Goal: Task Accomplishment & Management: Complete application form

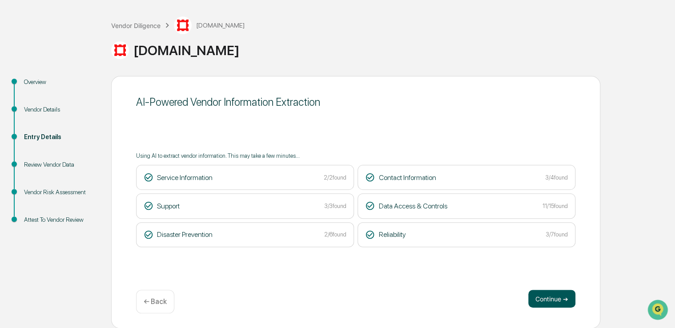
click at [542, 300] on button "Continue ➔" at bounding box center [551, 299] width 47 height 18
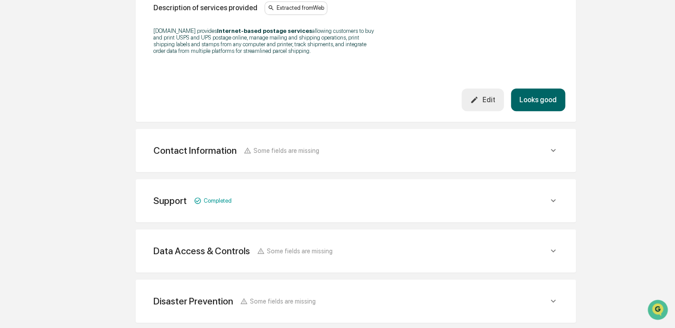
scroll to position [311, 0]
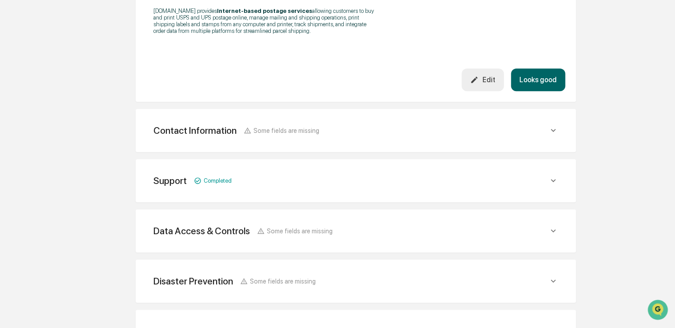
click at [539, 79] on button "Looks good" at bounding box center [538, 79] width 54 height 23
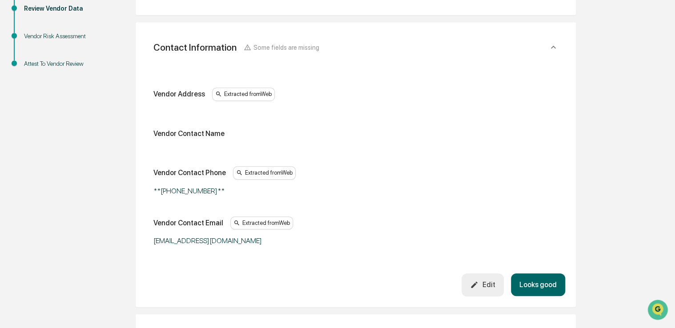
scroll to position [167, 0]
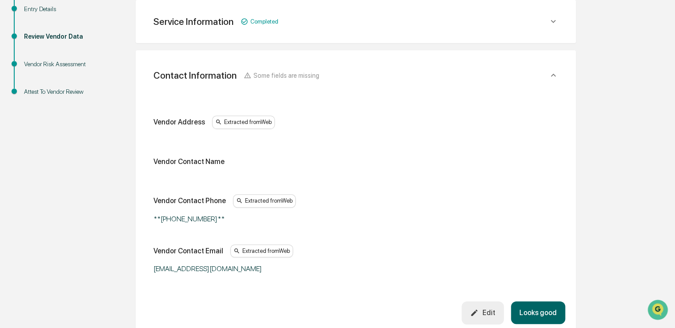
click at [490, 309] on div "Edit" at bounding box center [482, 313] width 25 height 8
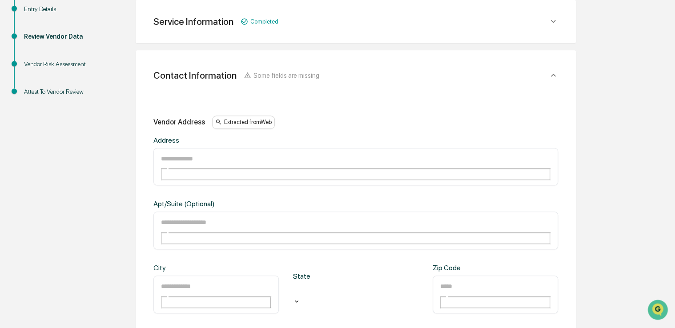
click at [219, 276] on div "​" at bounding box center [215, 295] width 125 height 38
click at [215, 276] on div "​" at bounding box center [215, 295] width 125 height 38
click at [205, 281] on input "text" at bounding box center [192, 287] width 64 height 12
type input "******"
type input "**"
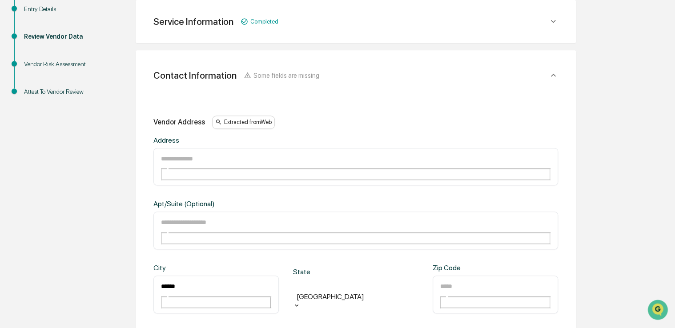
click at [201, 159] on input "text" at bounding box center [192, 159] width 64 height 12
type input "*"
type input "**********"
click at [466, 281] on input "text" at bounding box center [471, 287] width 64 height 12
type input "*****"
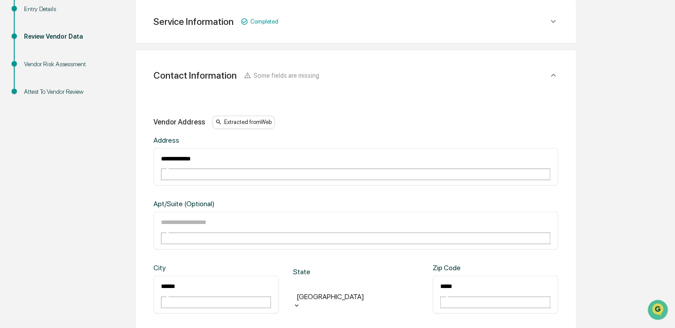
click at [224, 161] on input "**********" at bounding box center [192, 159] width 64 height 12
paste input "**********"
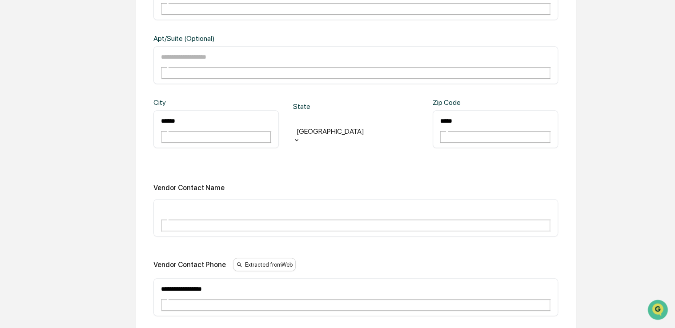
scroll to position [334, 0]
type input "**********"
click at [224, 203] on input "text" at bounding box center [192, 209] width 64 height 12
type input "*******"
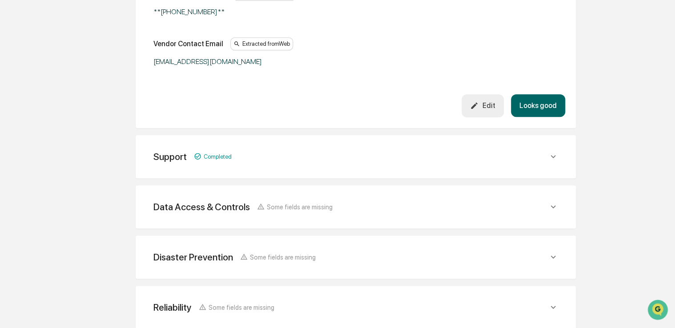
scroll to position [400, 0]
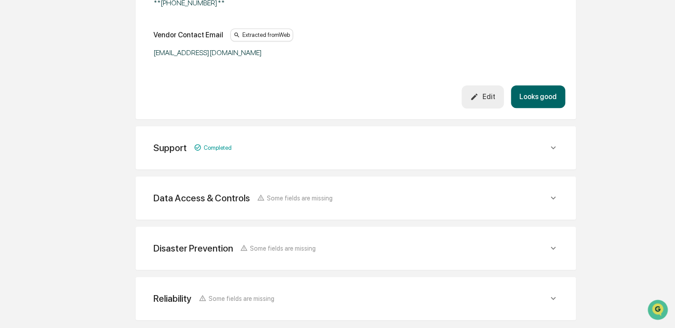
click at [540, 98] on button "Looks good" at bounding box center [538, 96] width 54 height 23
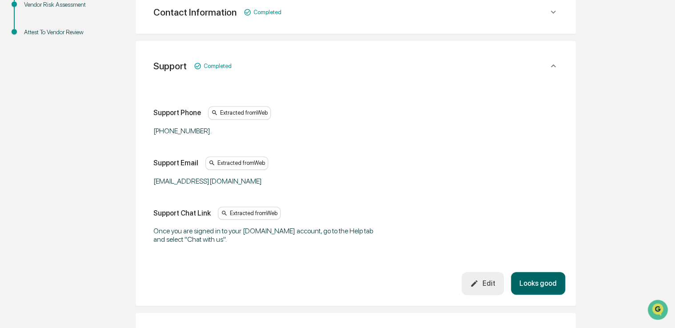
scroll to position [217, 0]
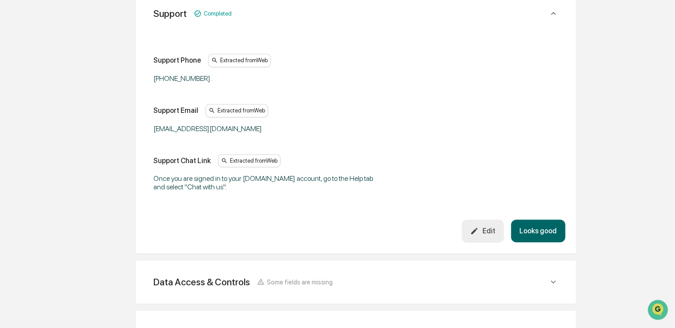
click at [544, 231] on button "Looks good" at bounding box center [538, 231] width 54 height 23
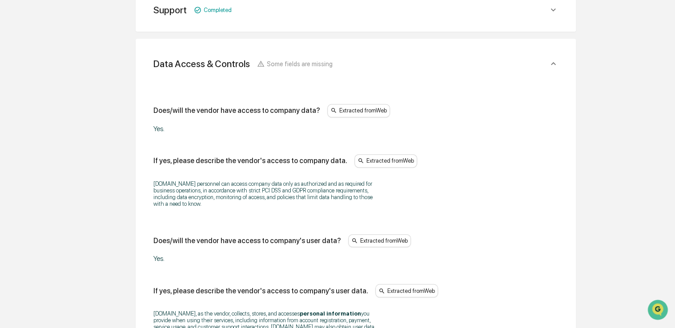
scroll to position [267, 0]
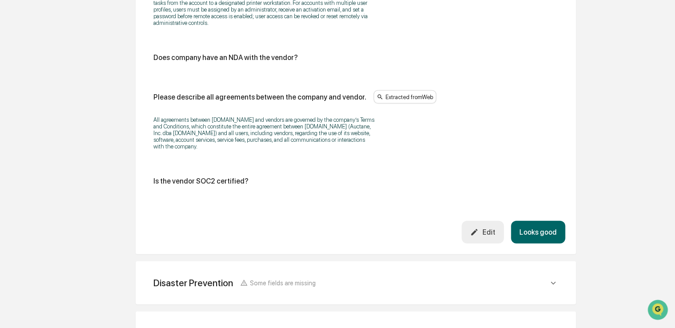
click at [538, 234] on button "Looks good" at bounding box center [538, 232] width 54 height 23
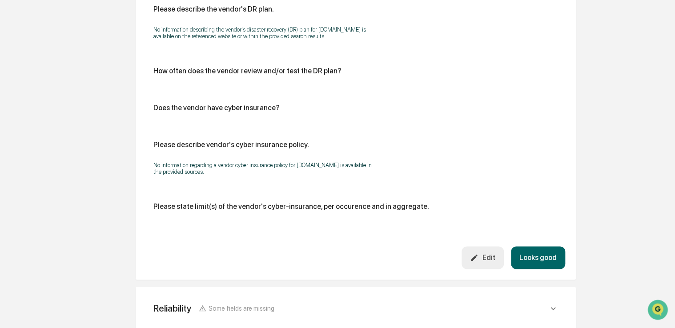
scroll to position [480, 0]
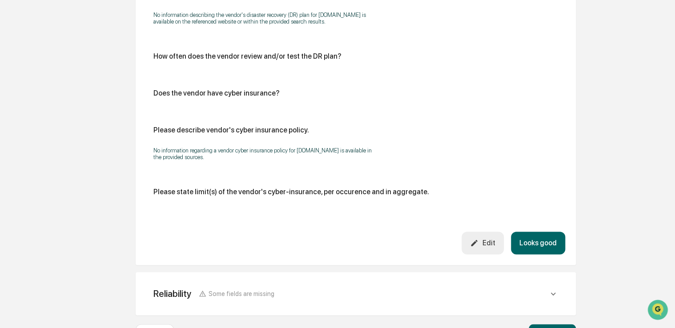
click at [525, 232] on button "Looks good" at bounding box center [538, 243] width 54 height 23
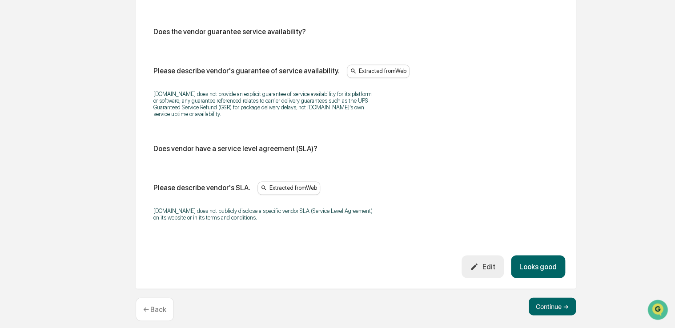
scroll to position [599, 0]
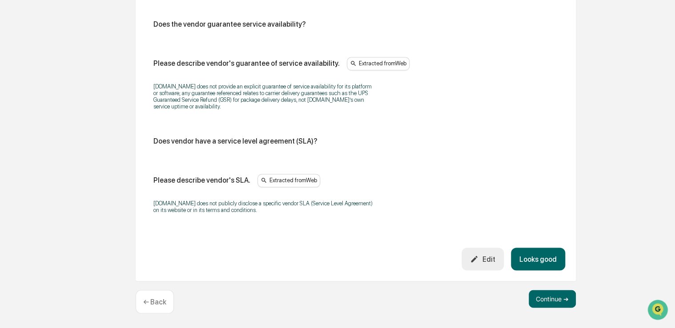
click at [544, 259] on button "Looks good" at bounding box center [538, 259] width 54 height 23
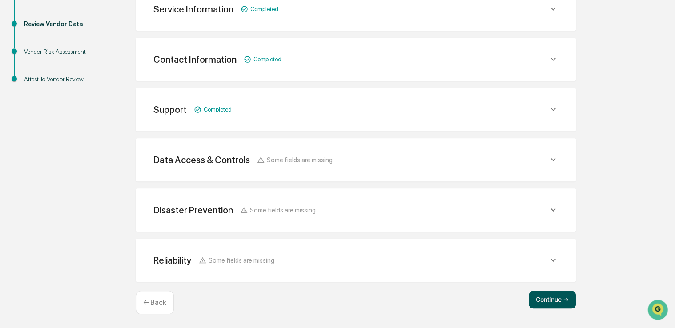
click at [549, 302] on button "Continue ➔" at bounding box center [552, 300] width 47 height 18
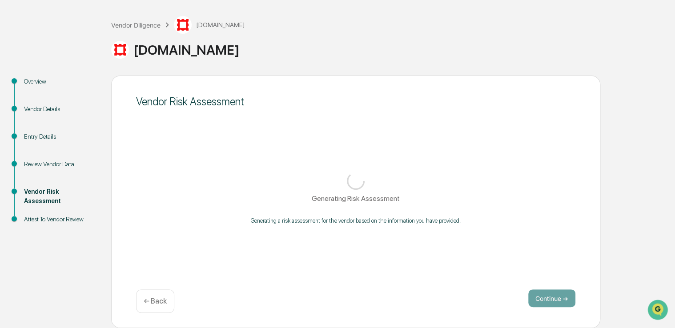
scroll to position [39, 0]
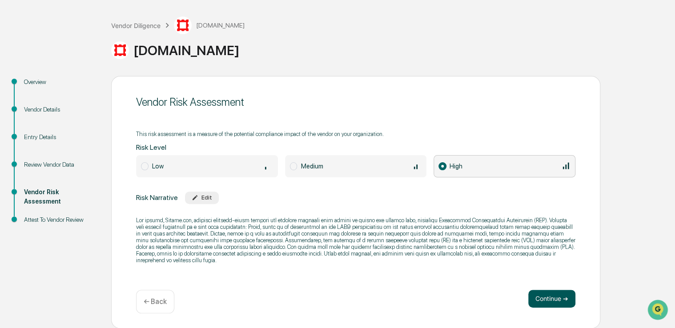
click at [542, 301] on button "Continue ➔" at bounding box center [551, 299] width 47 height 18
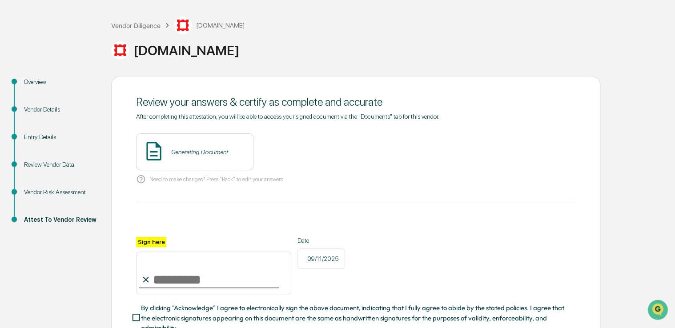
click at [203, 306] on span "By clicking "Acknowledge" I agree to electronically sign the above document, in…" at bounding box center [354, 318] width 427 height 30
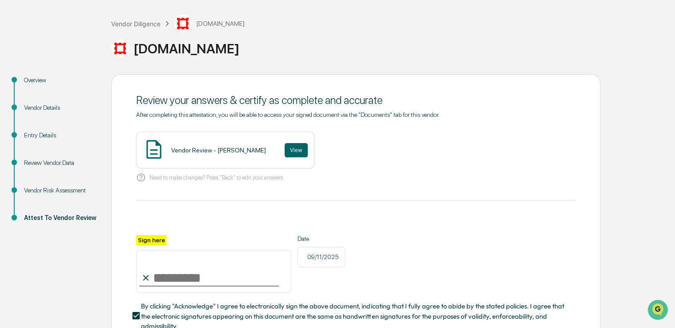
click at [203, 277] on input "Sign here" at bounding box center [213, 271] width 155 height 43
type input "**********"
drag, startPoint x: 279, startPoint y: 160, endPoint x: 281, endPoint y: 154, distance: 6.4
click at [281, 154] on div "Vendor Review - Sigrid Alegria View" at bounding box center [225, 150] width 178 height 37
click at [285, 154] on button "View" at bounding box center [296, 150] width 23 height 14
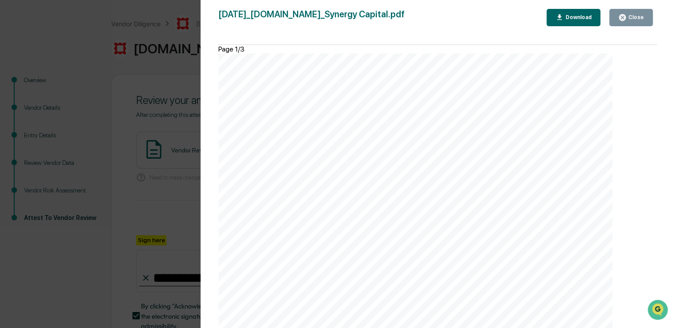
click at [631, 19] on div "Close" at bounding box center [634, 17] width 17 height 6
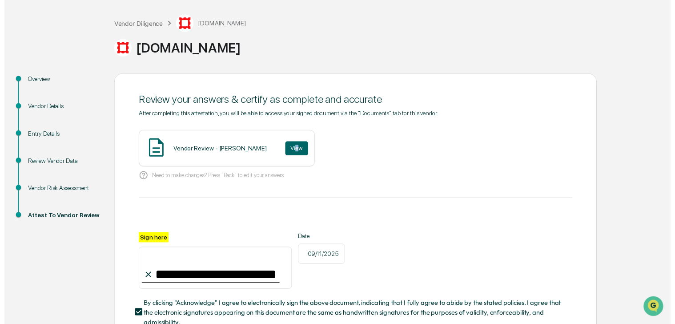
scroll to position [107, 0]
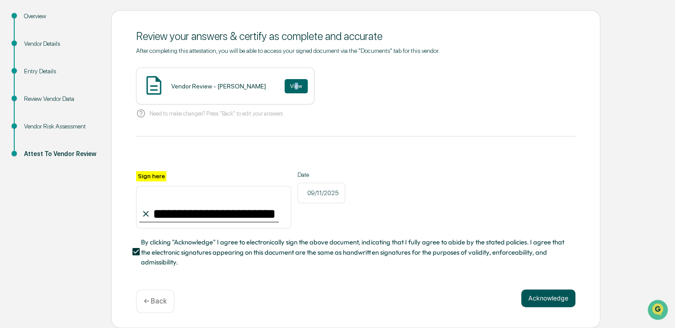
click at [537, 294] on button "Acknowledge" at bounding box center [548, 298] width 54 height 18
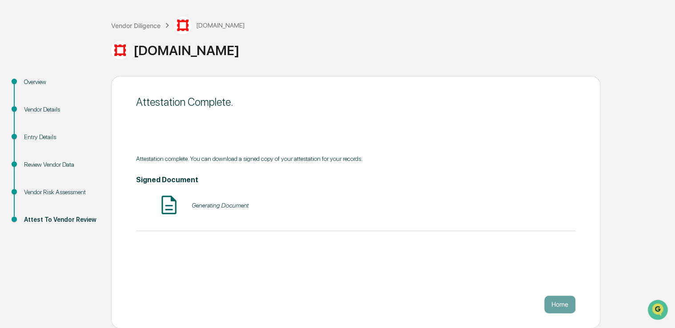
scroll to position [0, 0]
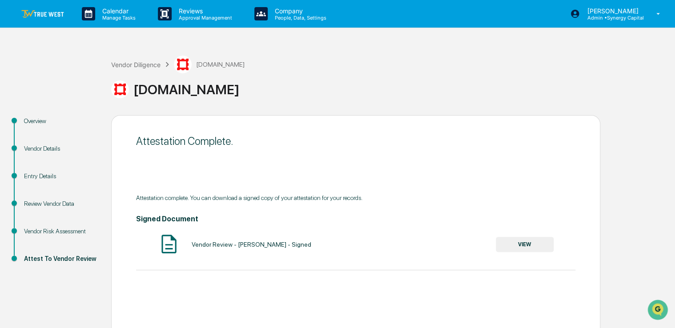
click at [41, 12] on img at bounding box center [42, 14] width 43 height 8
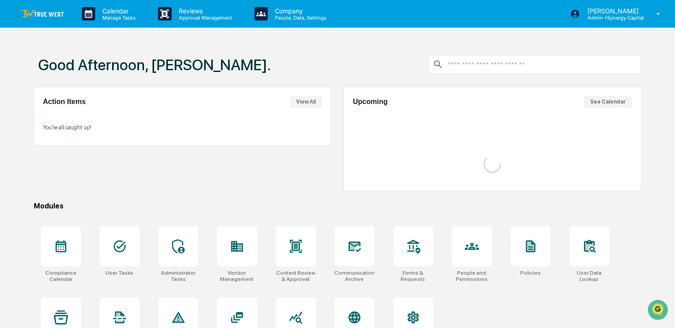
scroll to position [101, 0]
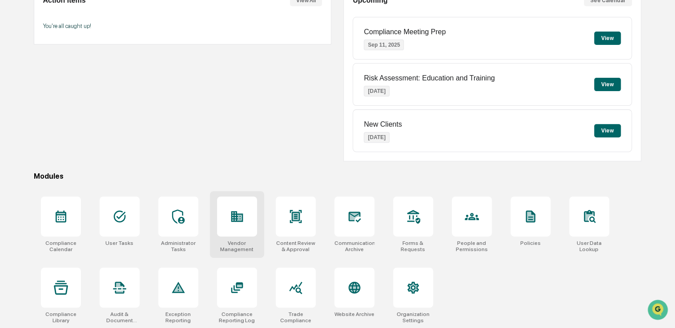
click at [226, 215] on div at bounding box center [237, 217] width 40 height 40
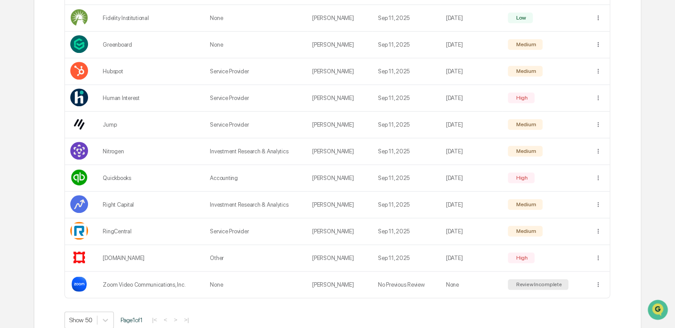
scroll to position [303, 0]
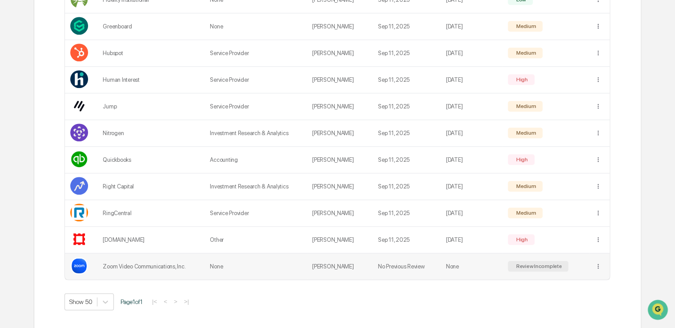
click at [318, 265] on td "[PERSON_NAME]" at bounding box center [340, 266] width 66 height 26
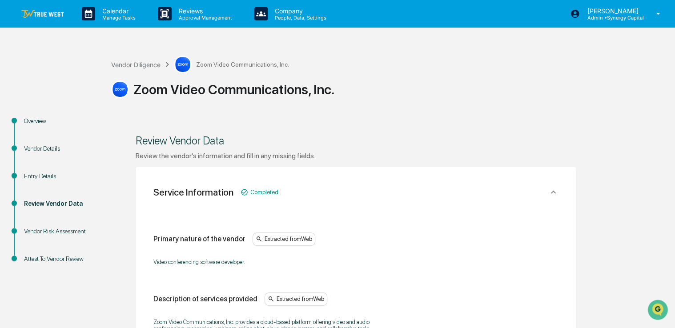
click at [34, 119] on div "Overview" at bounding box center [60, 120] width 73 height 9
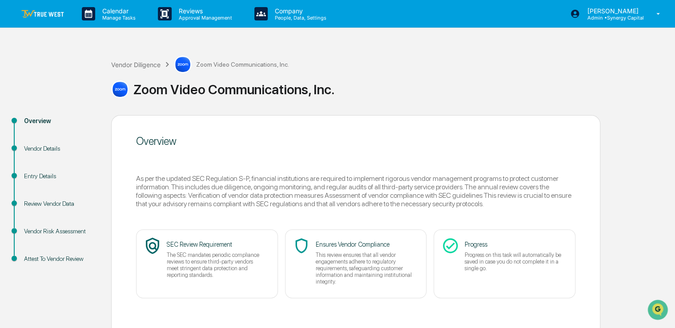
scroll to position [39, 0]
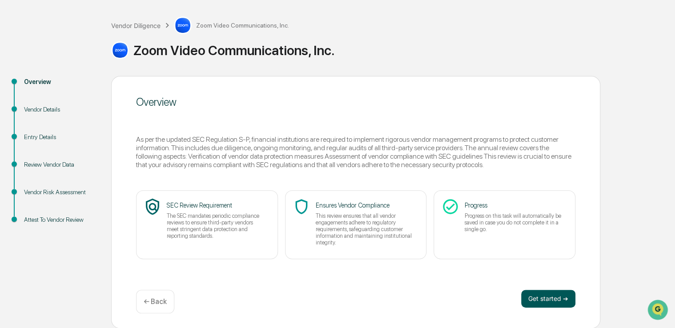
click at [532, 299] on button "Get started ➔" at bounding box center [548, 299] width 54 height 18
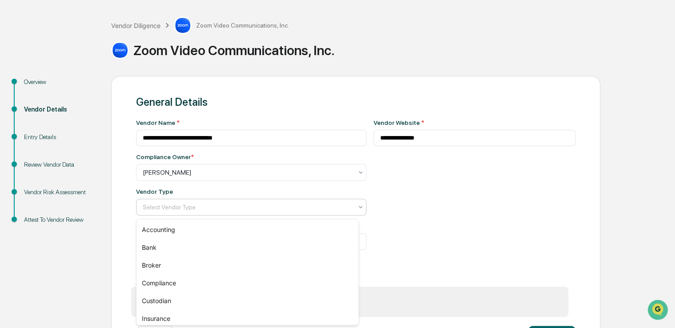
click at [348, 204] on div "Select Vendor Type" at bounding box center [247, 207] width 219 height 12
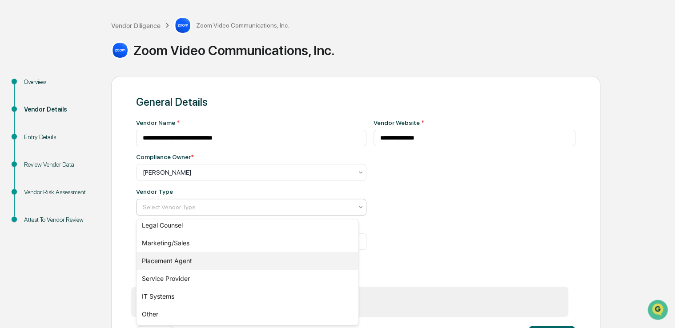
scroll to position [129, 0]
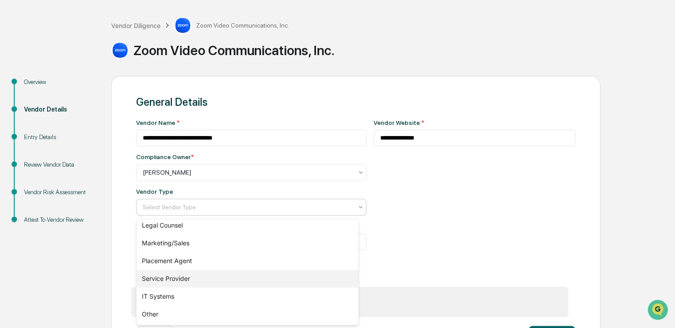
click at [269, 280] on div "Service Provider" at bounding box center [247, 279] width 222 height 18
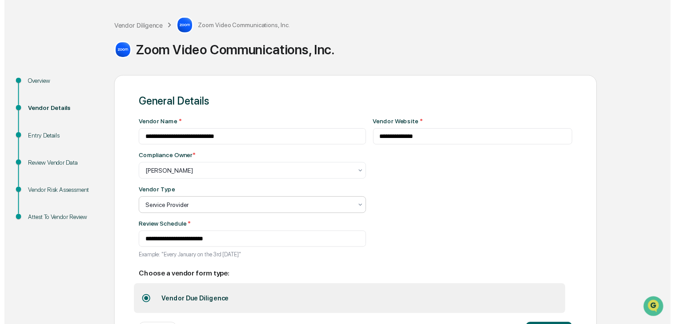
scroll to position [77, 0]
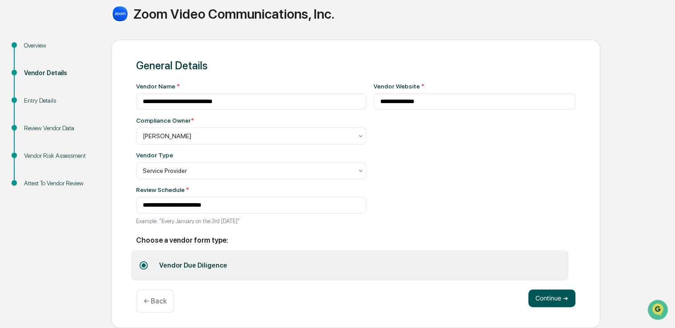
click at [543, 298] on button "Continue ➔" at bounding box center [551, 298] width 47 height 18
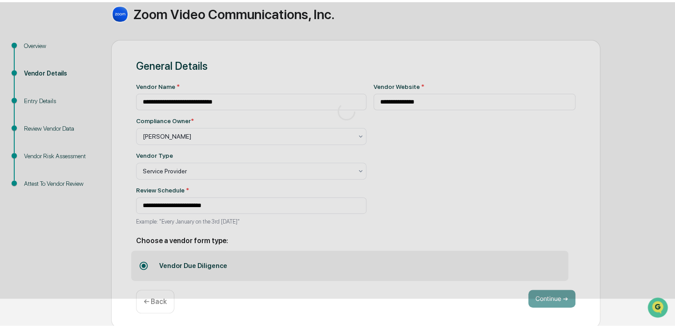
scroll to position [39, 0]
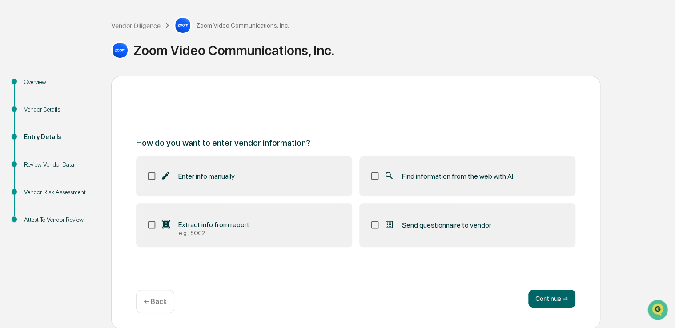
click at [492, 177] on span "Find information from the web with AI" at bounding box center [456, 176] width 111 height 8
click at [553, 294] on button "Continue ➔" at bounding box center [551, 299] width 47 height 18
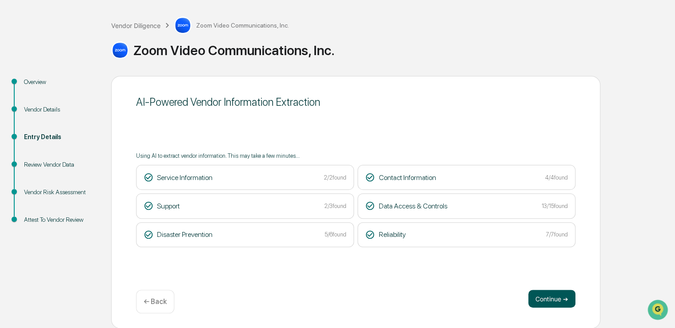
click at [545, 305] on button "Continue ➔" at bounding box center [551, 299] width 47 height 18
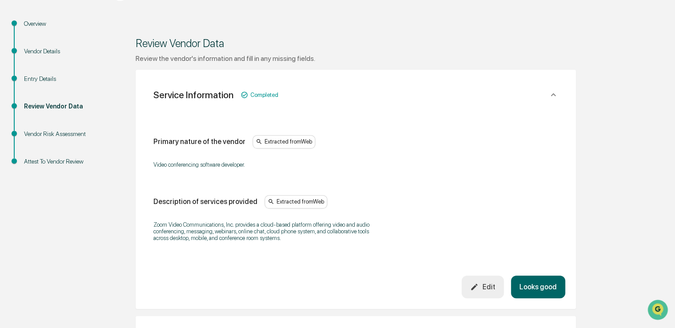
scroll to position [103, 0]
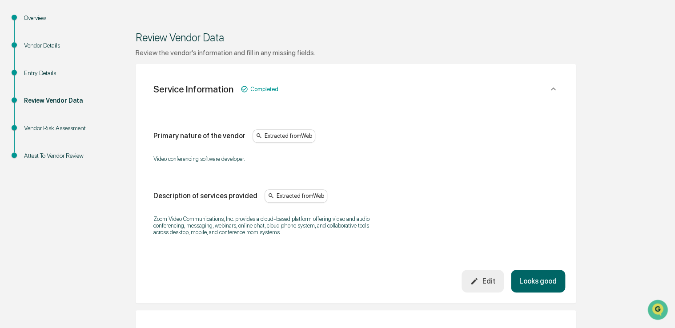
click at [46, 22] on div "Overview" at bounding box center [60, 17] width 73 height 9
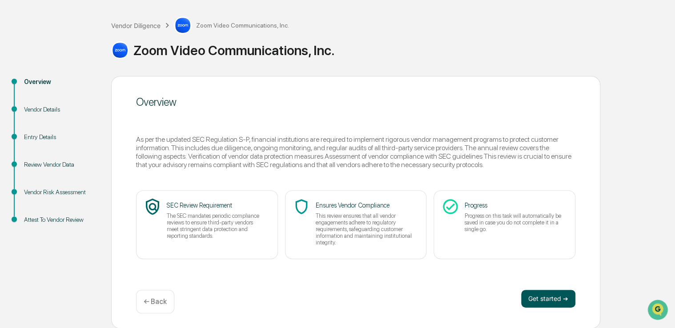
click at [548, 295] on button "Get started ➔" at bounding box center [548, 299] width 54 height 18
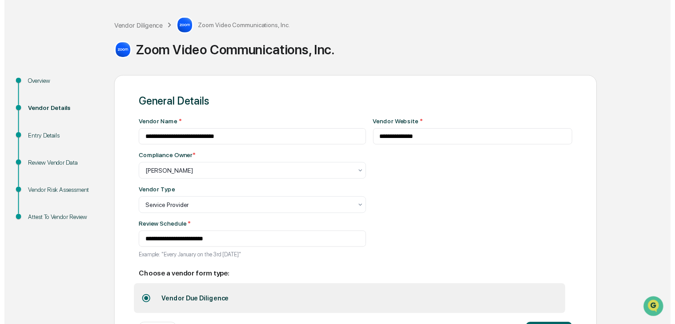
scroll to position [77, 0]
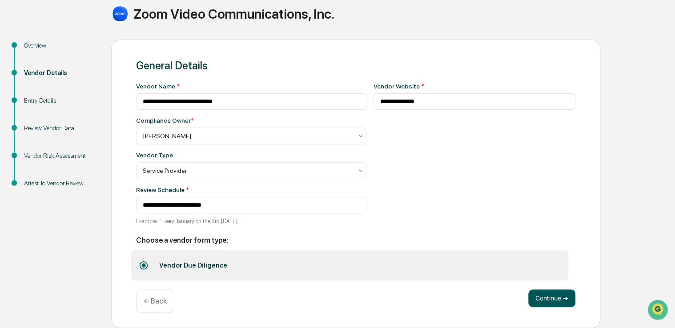
click at [540, 305] on button "Continue ➔" at bounding box center [551, 298] width 47 height 18
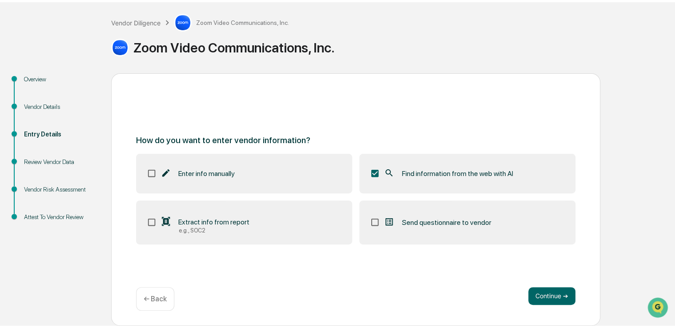
scroll to position [39, 0]
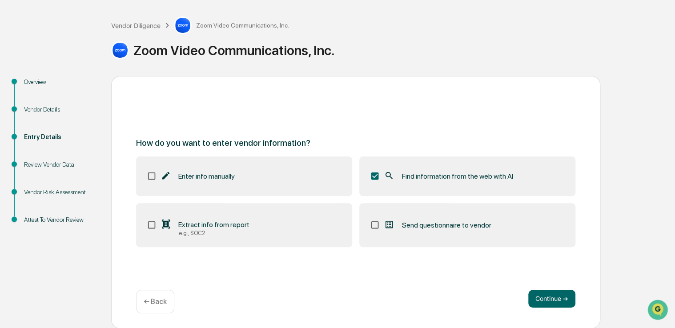
click at [540, 305] on button "Continue ➔" at bounding box center [551, 299] width 47 height 18
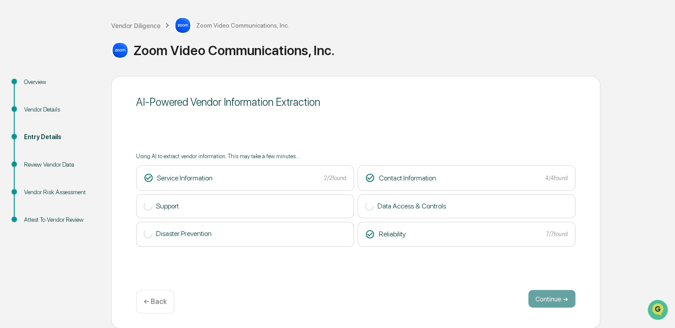
click at [161, 308] on div "← Back" at bounding box center [155, 302] width 38 height 24
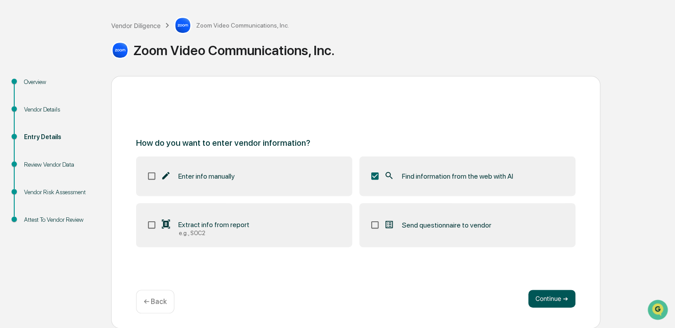
click at [546, 300] on button "Continue ➔" at bounding box center [551, 299] width 47 height 18
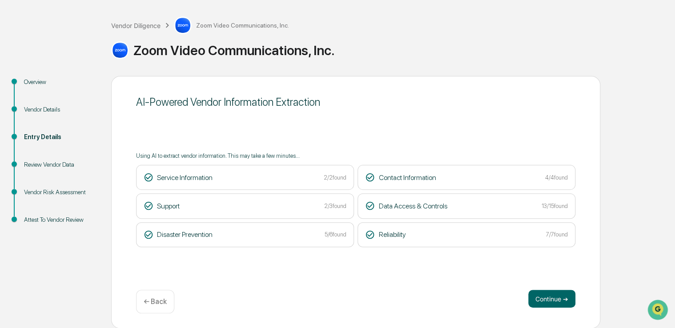
click at [546, 300] on button "Continue ➔" at bounding box center [551, 299] width 47 height 18
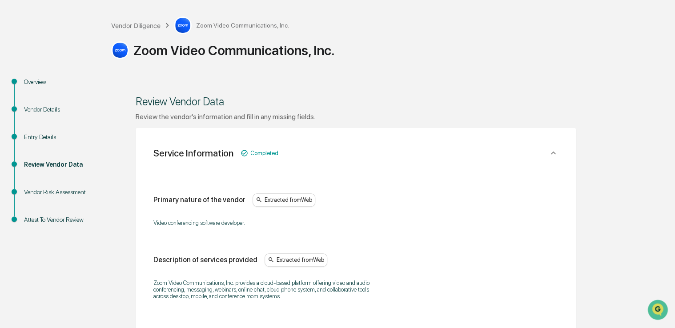
drag, startPoint x: 506, startPoint y: 66, endPoint x: 439, endPoint y: 76, distance: 68.4
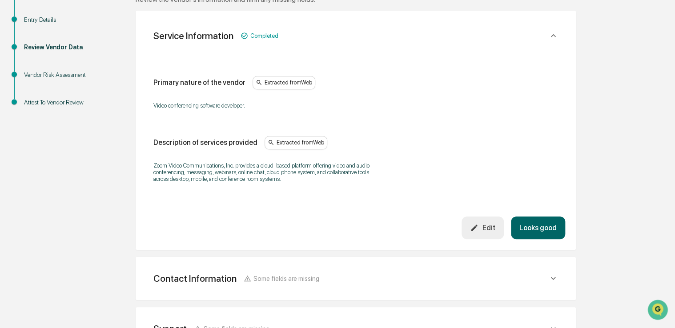
scroll to position [180, 0]
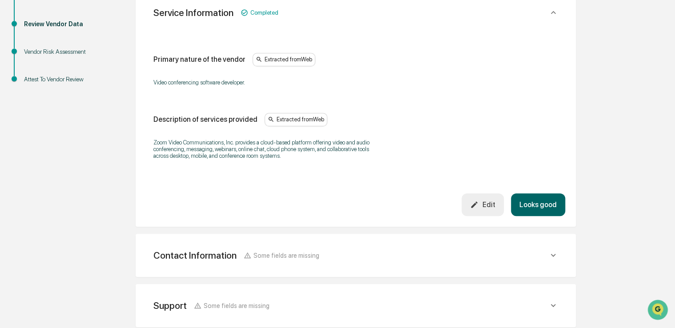
click at [528, 205] on button "Looks good" at bounding box center [538, 204] width 54 height 23
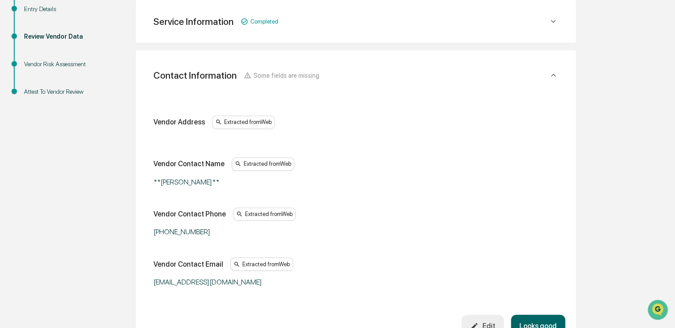
click at [484, 316] on button "Edit" at bounding box center [483, 326] width 42 height 23
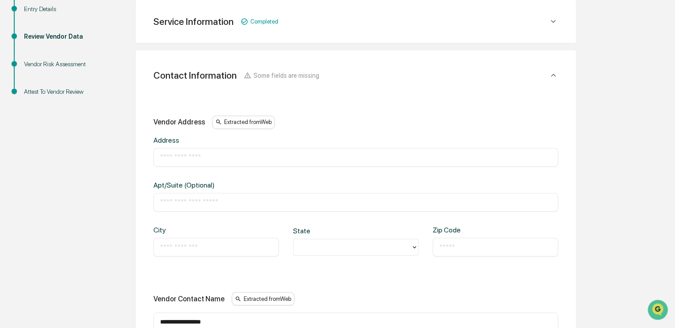
paste input "**********"
click at [224, 159] on input "text" at bounding box center [355, 157] width 391 height 9
type input "**********"
click at [180, 249] on input "text" at bounding box center [216, 247] width 112 height 9
type input "********"
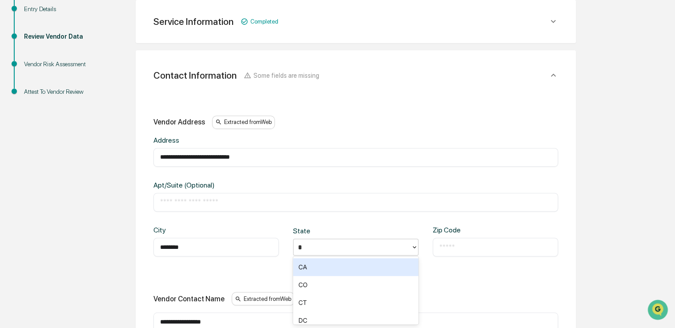
type input "**"
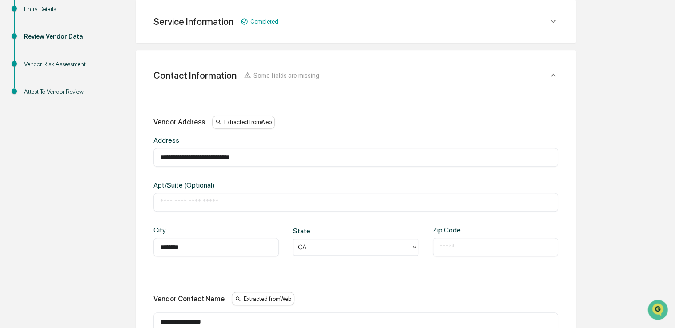
paste input "*****"
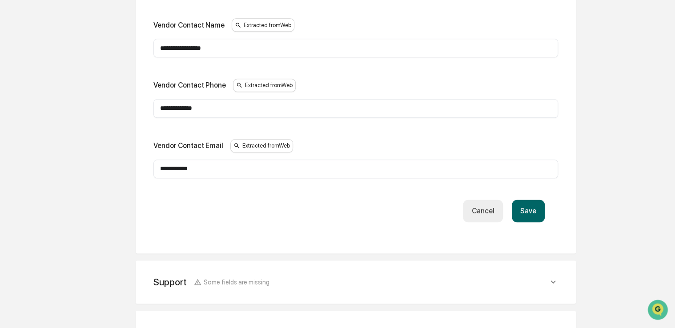
scroll to position [441, 0]
type input "*****"
click at [533, 211] on button "Save" at bounding box center [528, 211] width 33 height 23
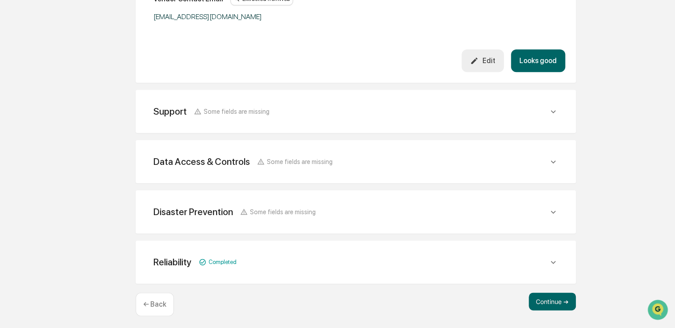
click at [546, 64] on button "Looks good" at bounding box center [538, 60] width 54 height 23
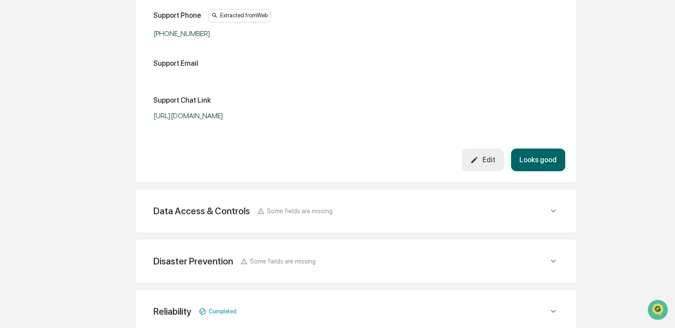
scroll to position [217, 0]
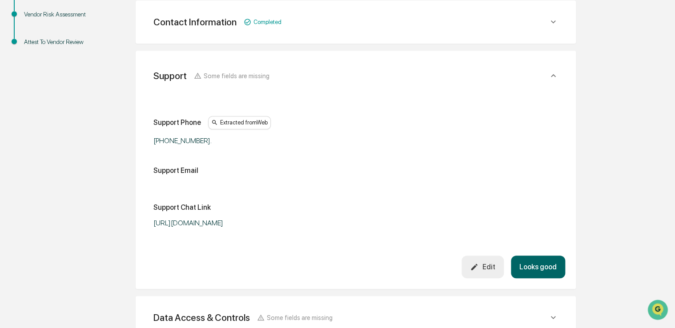
click at [491, 265] on div "Edit" at bounding box center [482, 267] width 25 height 8
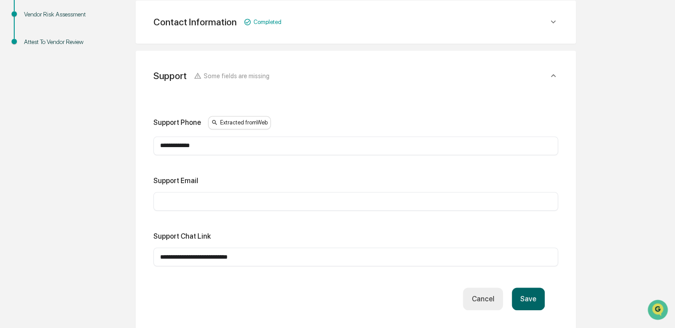
paste input "**********"
click at [264, 205] on input "text" at bounding box center [355, 201] width 391 height 9
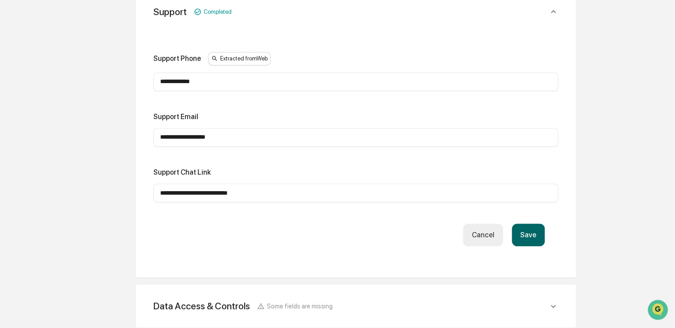
scroll to position [282, 0]
type input "**********"
click at [522, 238] on button "Save" at bounding box center [528, 234] width 33 height 23
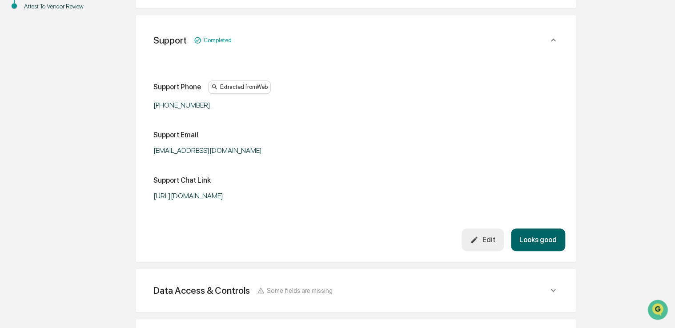
scroll to position [252, 0]
click at [530, 235] on button "Looks good" at bounding box center [538, 240] width 54 height 23
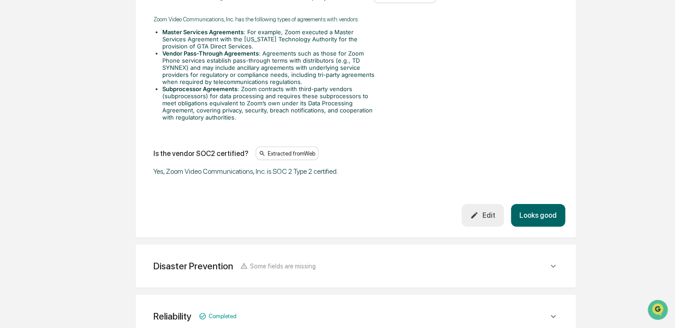
scroll to position [1325, 0]
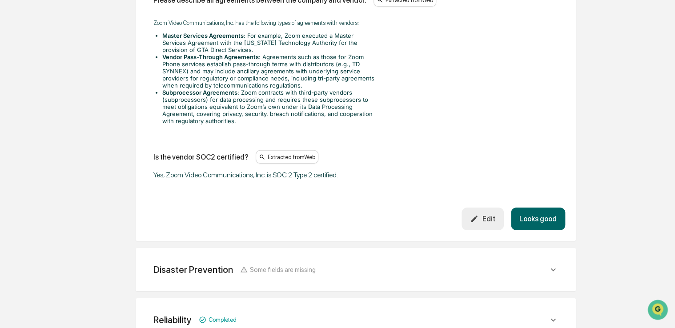
click at [543, 219] on button "Looks good" at bounding box center [538, 219] width 54 height 23
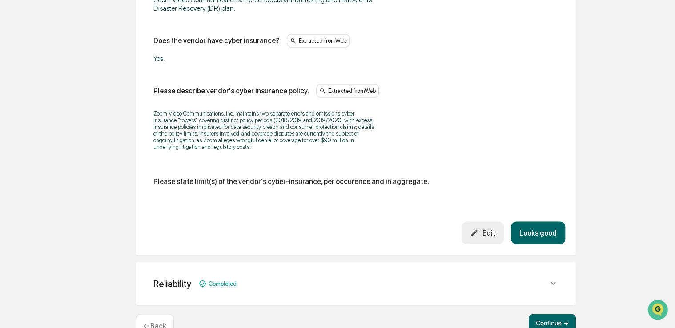
scroll to position [610, 0]
click at [550, 231] on button "Looks good" at bounding box center [538, 232] width 54 height 23
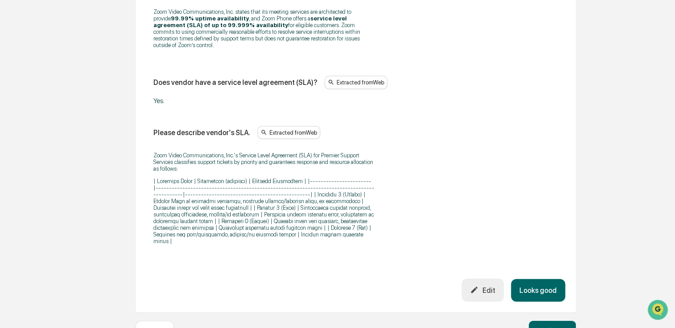
scroll to position [801, 0]
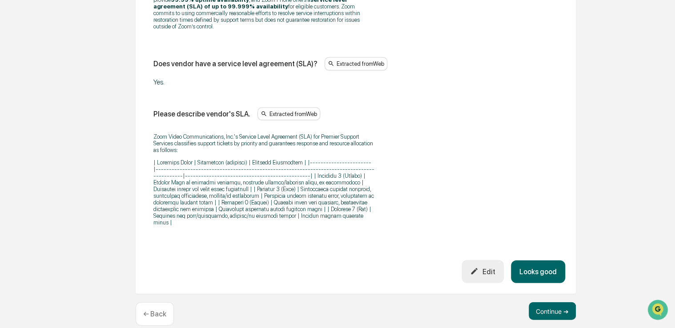
click at [542, 260] on button "Looks good" at bounding box center [538, 271] width 54 height 23
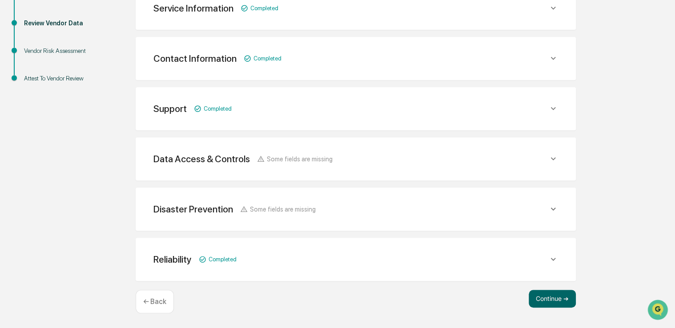
scroll to position [180, 0]
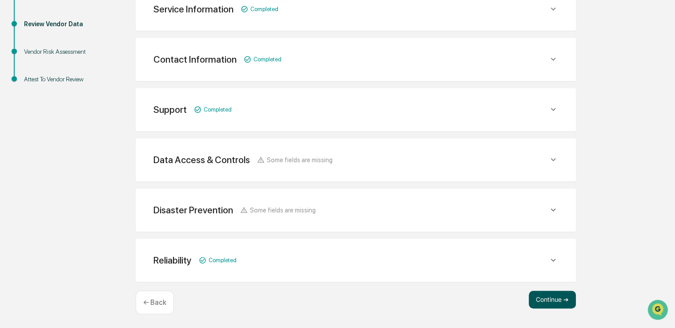
click at [555, 298] on button "Continue ➔" at bounding box center [552, 300] width 47 height 18
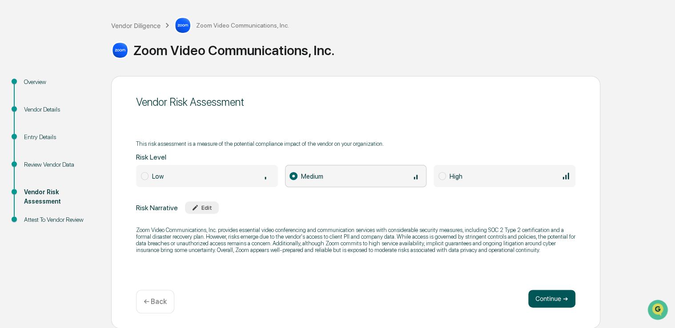
click at [549, 297] on button "Continue ➔" at bounding box center [551, 299] width 47 height 18
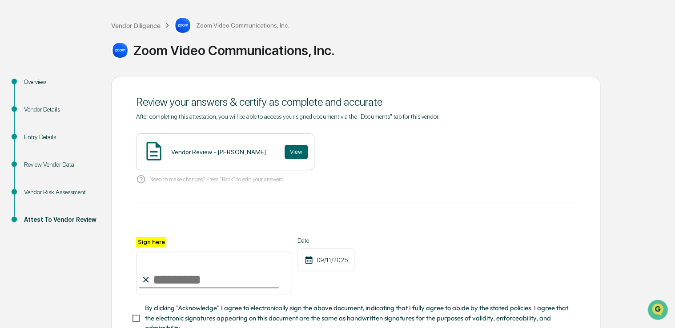
click at [237, 277] on input "Sign here" at bounding box center [213, 273] width 155 height 43
type input "**********"
click at [210, 312] on span "By clicking "Acknowledge" I agree to electronically sign the above document, in…" at bounding box center [356, 318] width 423 height 30
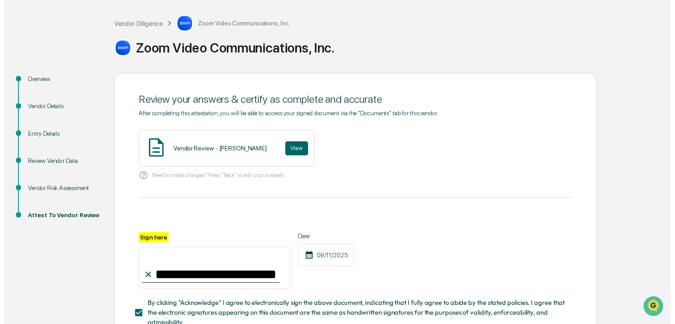
scroll to position [107, 0]
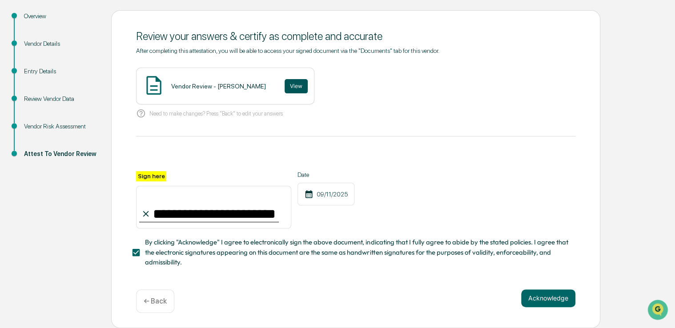
click at [285, 79] on button "View" at bounding box center [296, 86] width 23 height 14
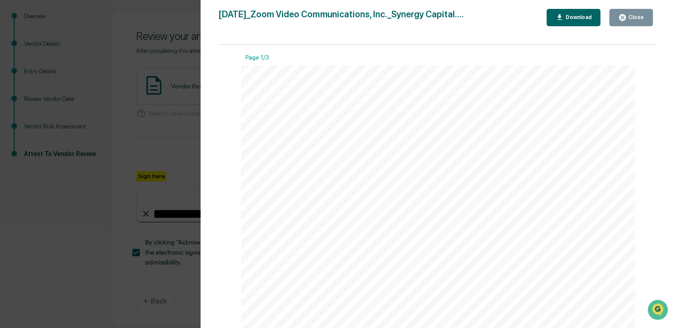
click at [630, 20] on div "Close" at bounding box center [634, 17] width 17 height 6
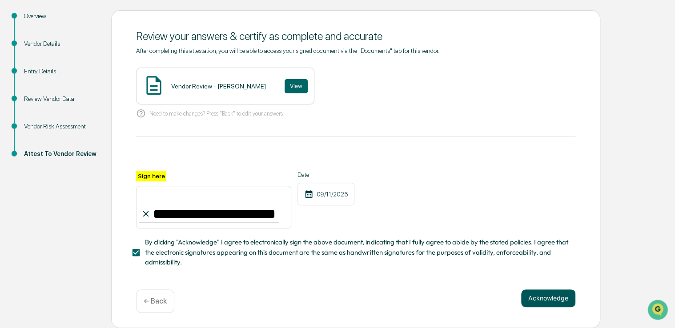
click at [546, 297] on button "Acknowledge" at bounding box center [548, 298] width 54 height 18
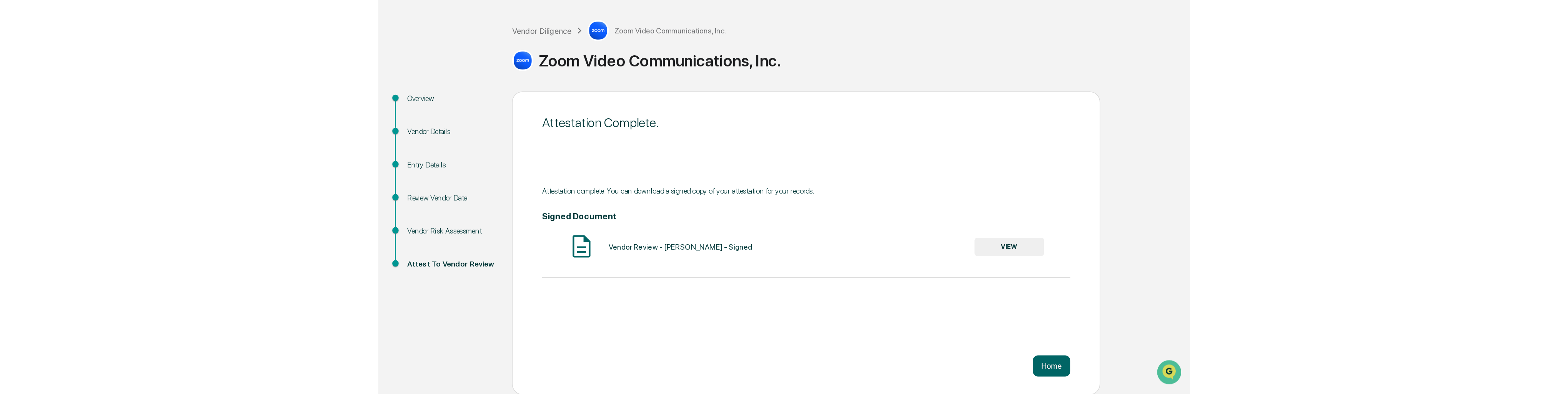
scroll to position [0, 0]
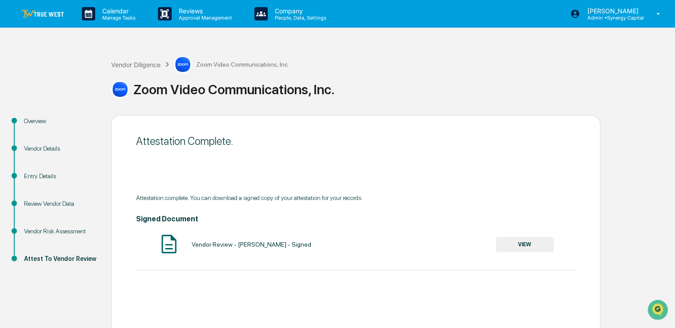
click at [47, 10] on img at bounding box center [42, 14] width 43 height 8
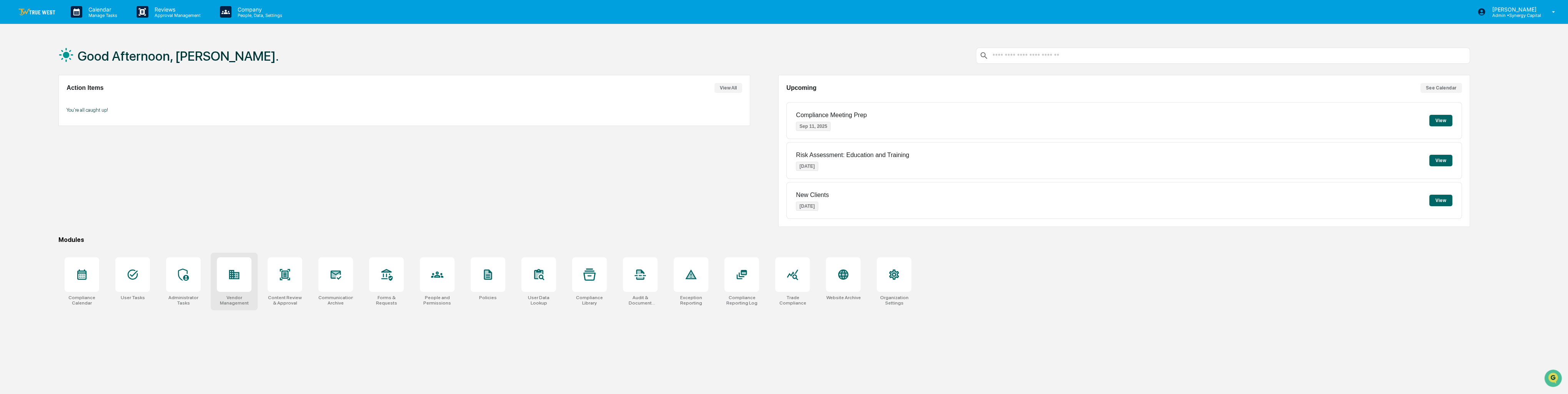
click at [249, 275] on div at bounding box center [234, 275] width 35 height 35
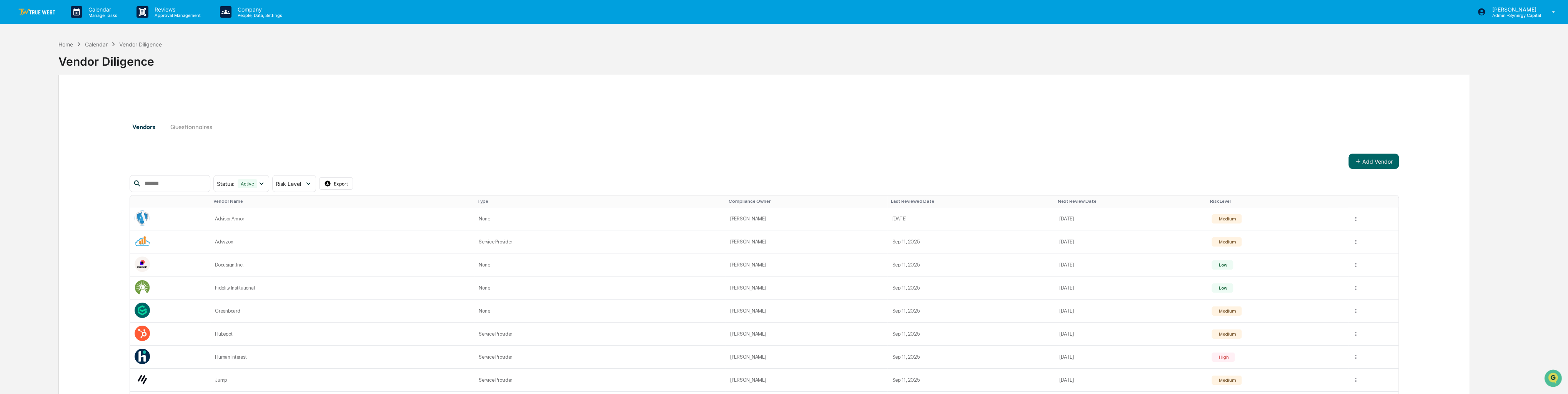
click at [977, 48] on div "Home Calendar Vendor Diligence Vendor Diligence" at bounding box center [765, 55] width 1411 height 31
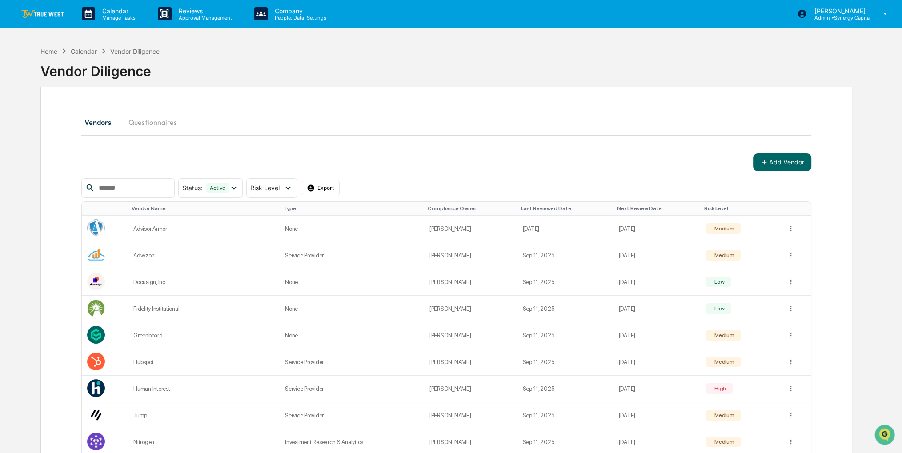
click at [657, 88] on div "Vendors Questionnaires Add Vendor Status : Active Select/Deselect All Active Ar…" at bounding box center [446, 366] width 812 height 558
click at [883, 15] on icon at bounding box center [886, 14] width 16 height 8
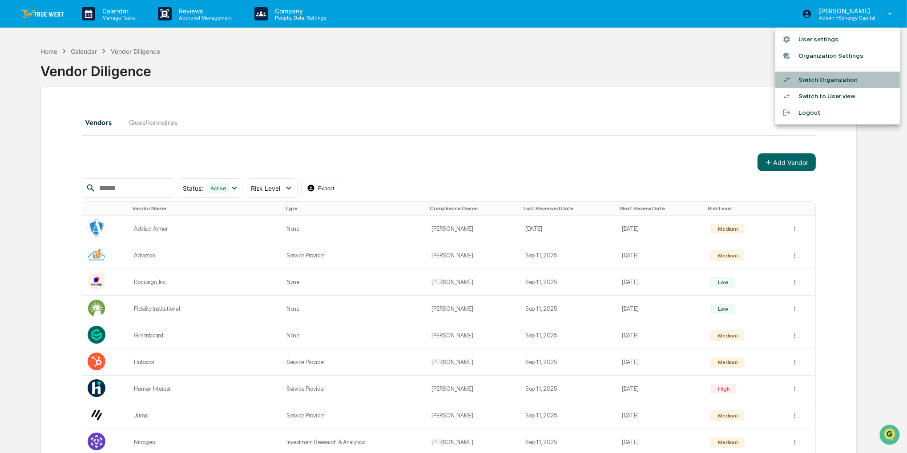
click at [843, 78] on li "Switch Organization" at bounding box center [837, 80] width 124 height 16
